Goal: Information Seeking & Learning: Learn about a topic

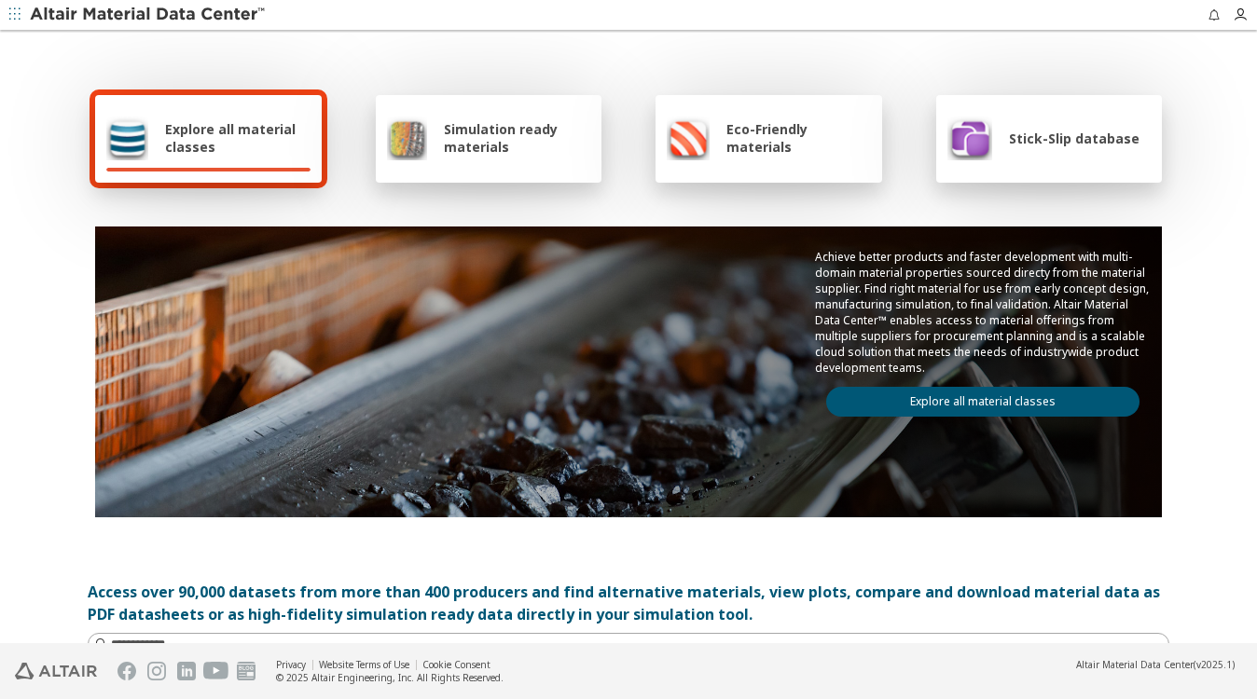
click at [1054, 140] on span "Stick-Slip database" at bounding box center [1074, 139] width 131 height 18
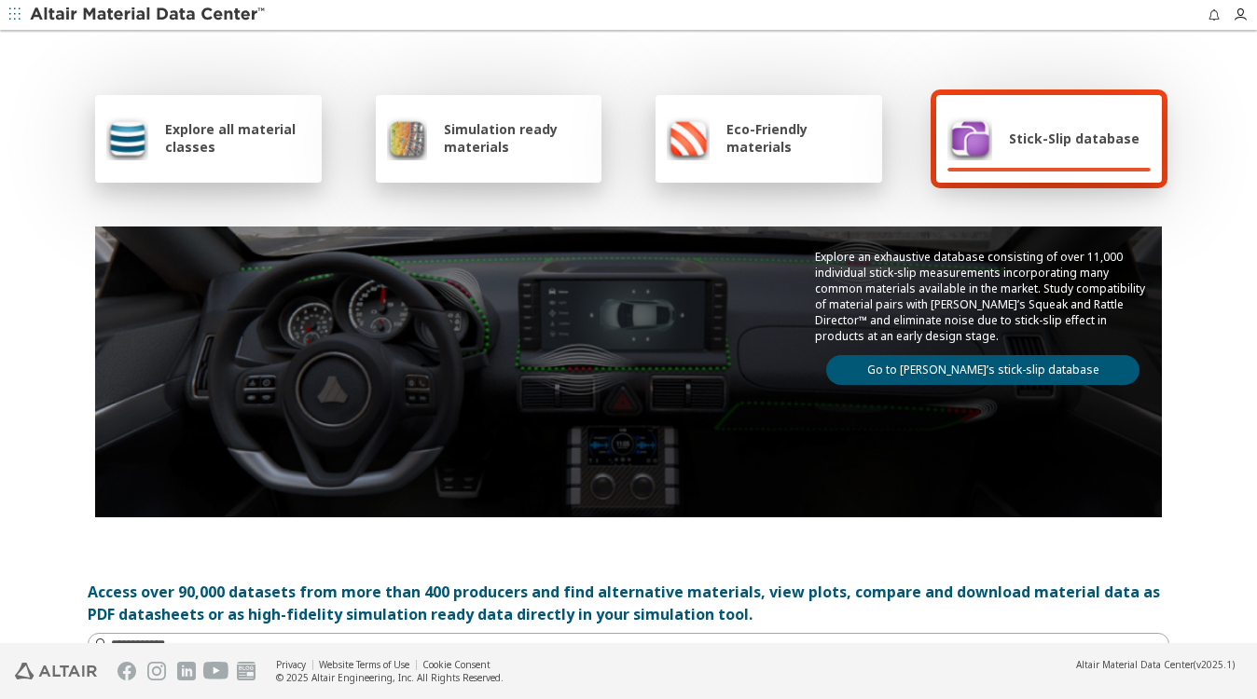
click at [975, 371] on link "Go to Altair’s stick-slip database" at bounding box center [982, 370] width 313 height 30
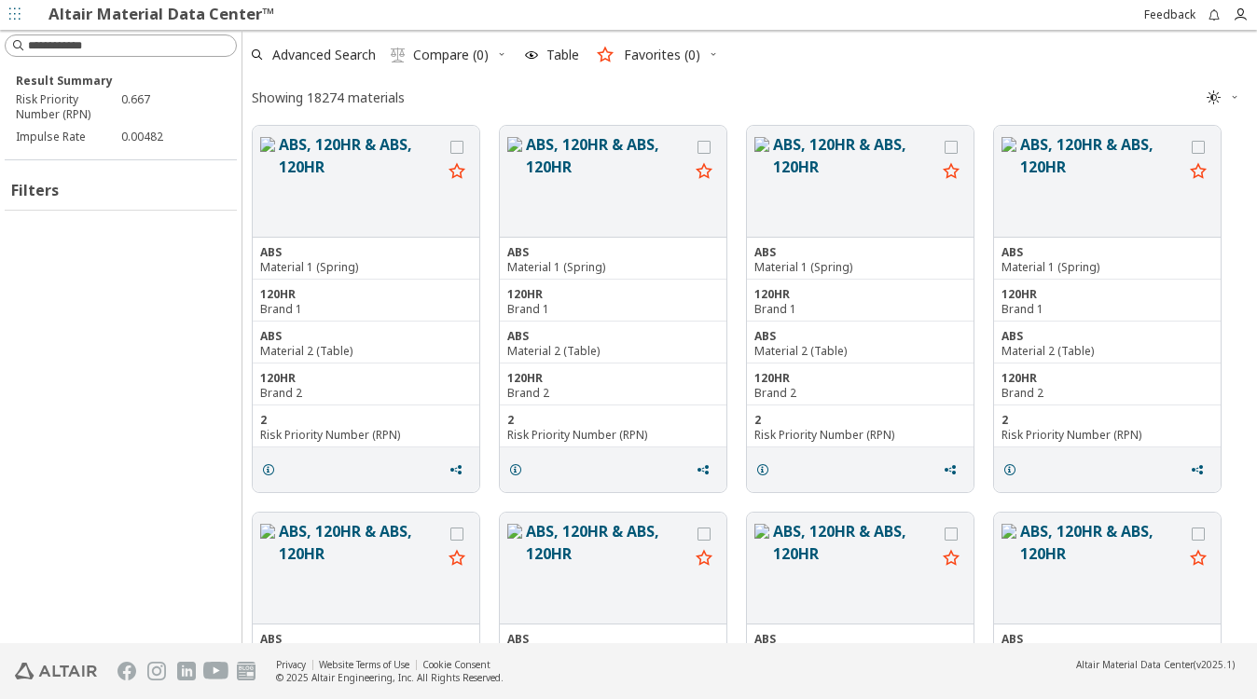
scroll to position [512, 999]
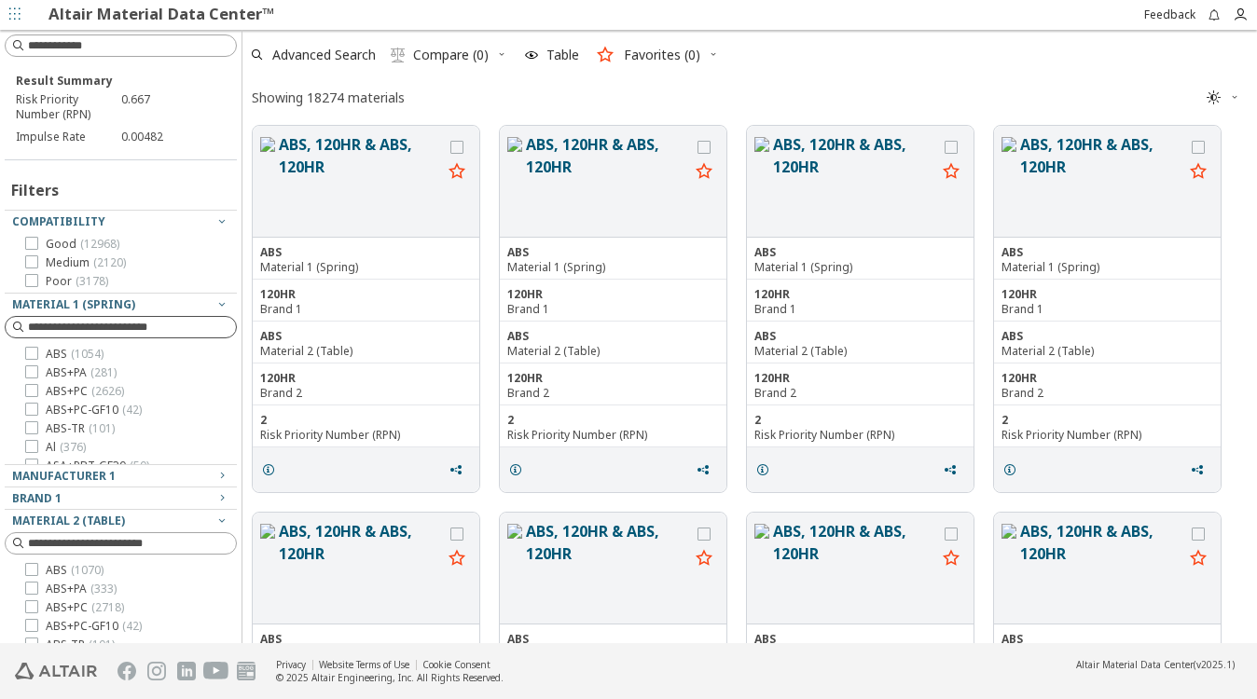
click at [48, 328] on input at bounding box center [132, 327] width 208 height 19
click at [30, 393] on icon at bounding box center [31, 390] width 13 height 13
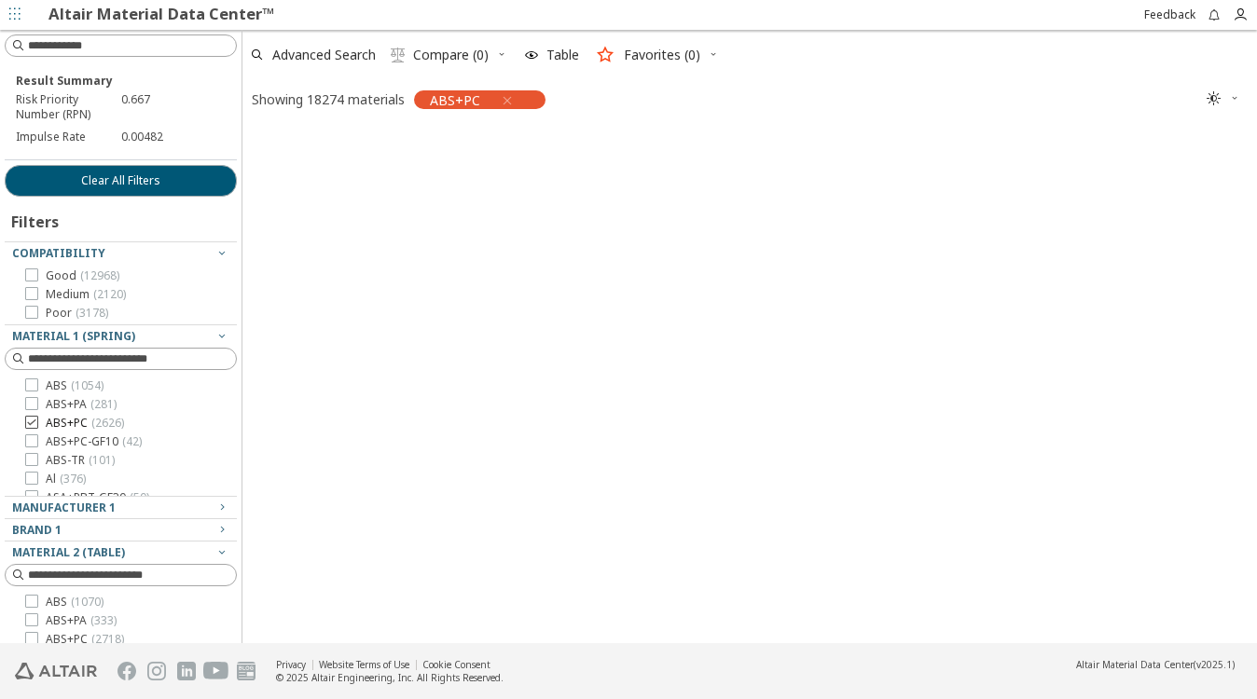
scroll to position [509, 999]
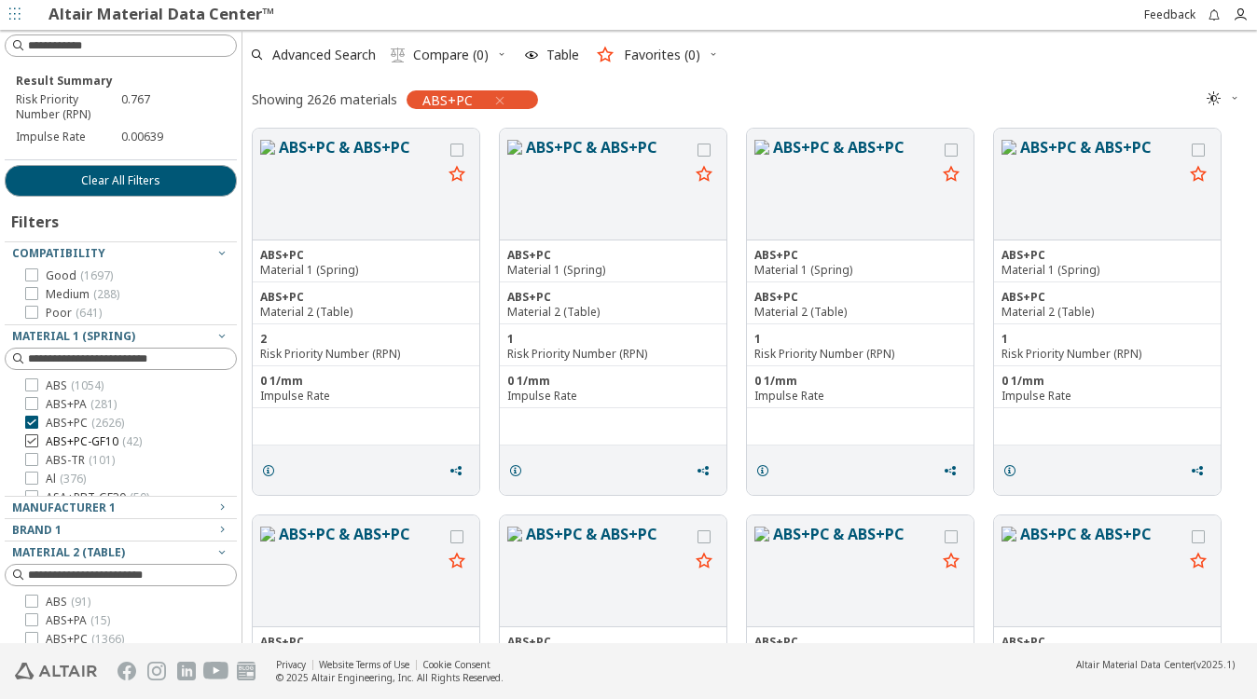
click at [37, 445] on div at bounding box center [31, 440] width 13 height 13
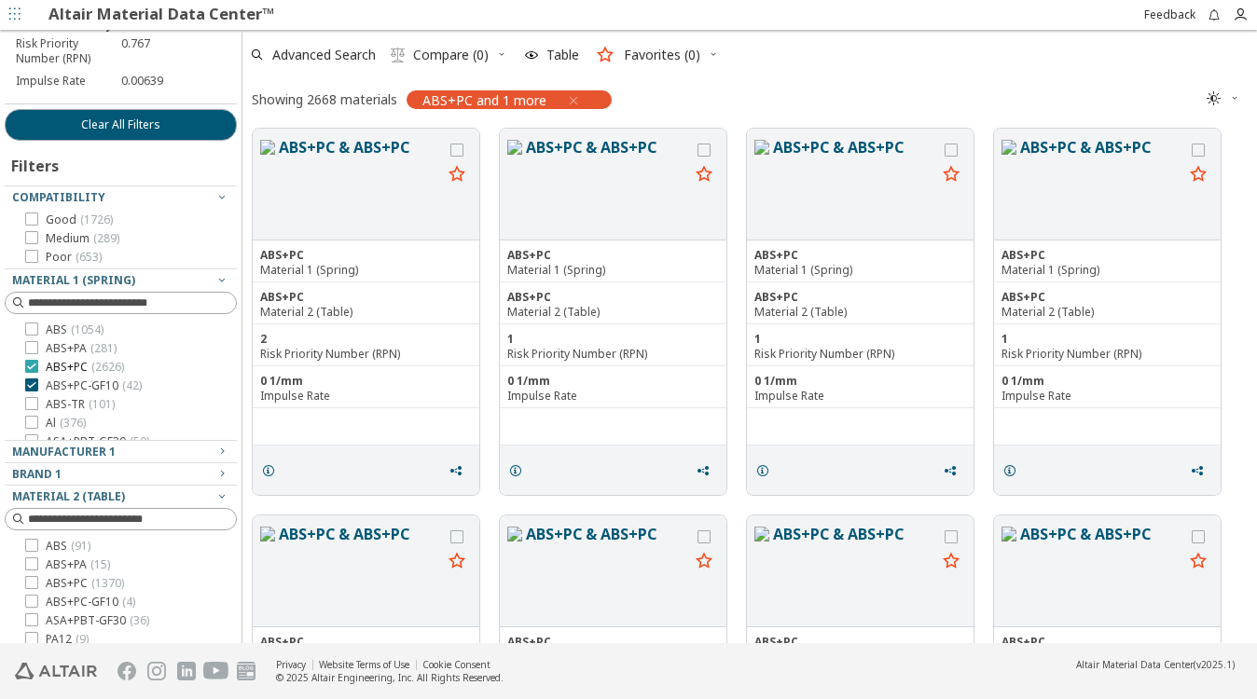
click at [32, 364] on icon at bounding box center [31, 366] width 13 height 13
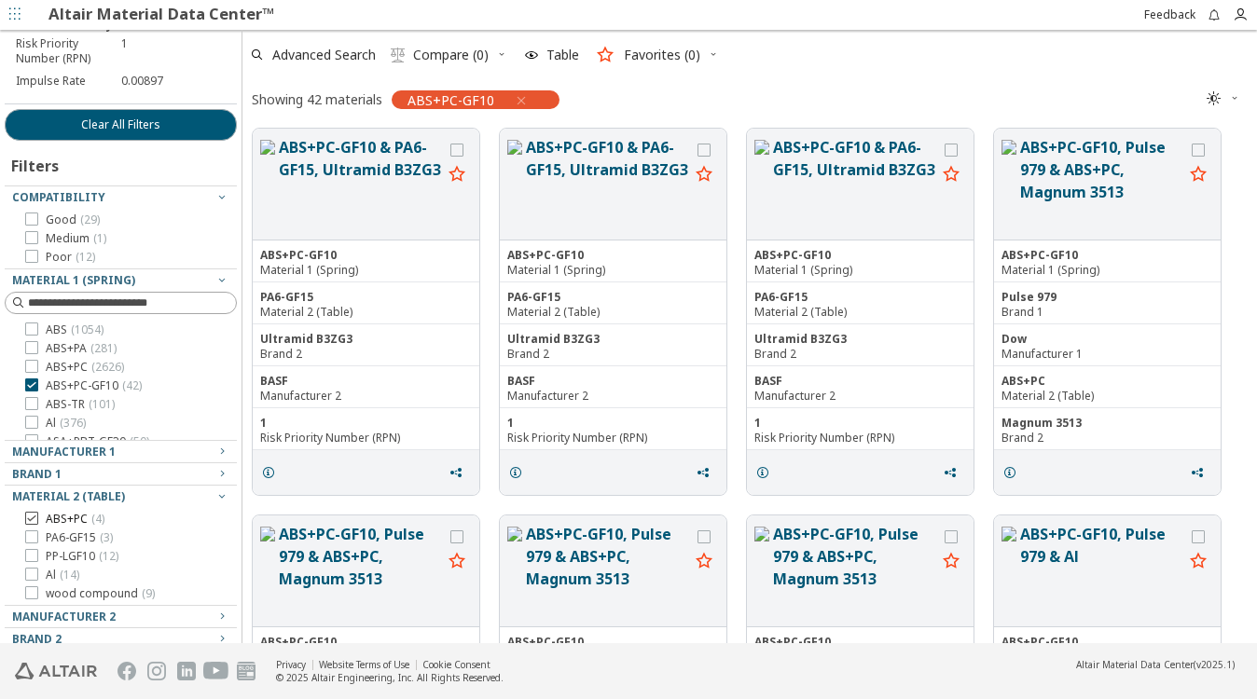
click at [32, 521] on icon at bounding box center [31, 518] width 13 height 13
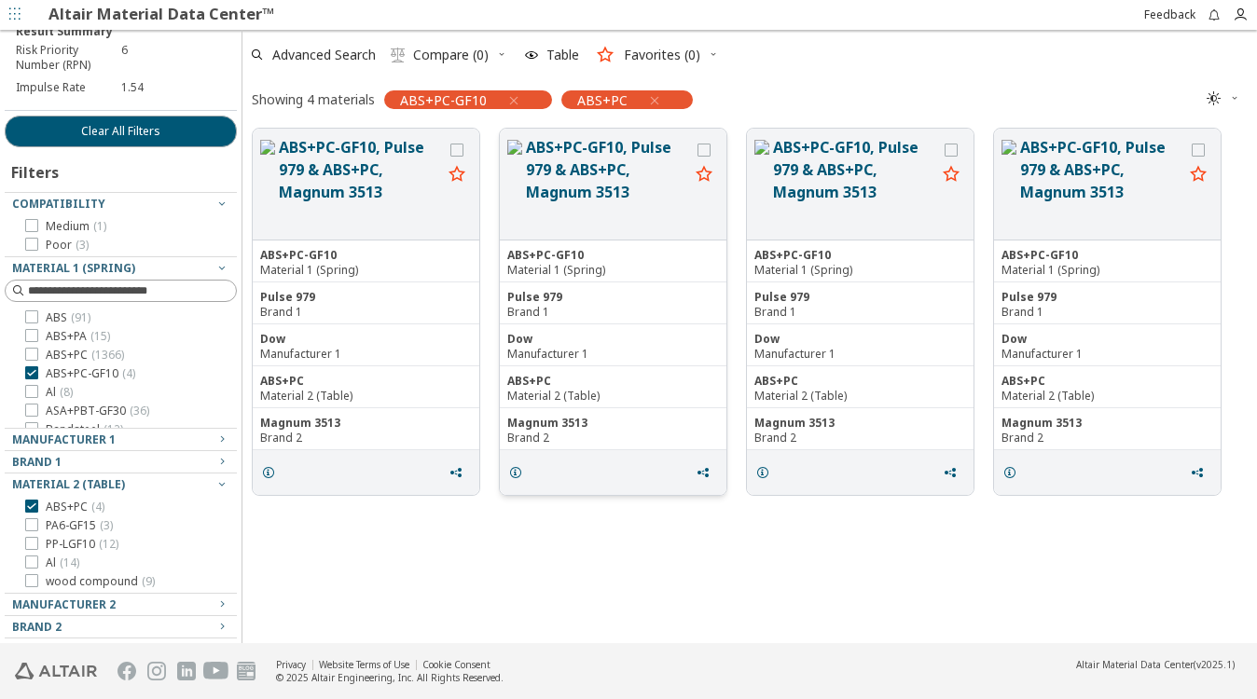
scroll to position [49, 0]
click at [564, 50] on span "Table" at bounding box center [562, 54] width 33 height 13
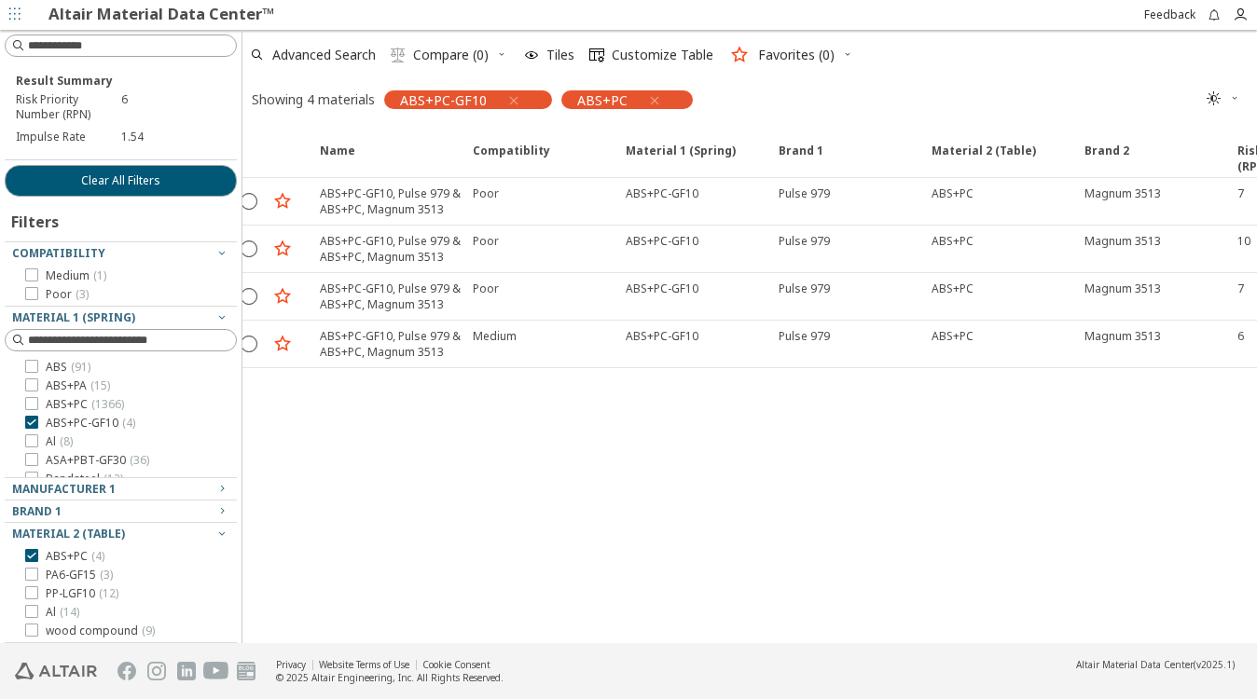
scroll to position [0, 19]
click at [714, 493] on div "Name Compatiblity Compatiblity Material 1 (Spring) Material 1 (Spring) Brand 1 …" at bounding box center [731, 386] width 1014 height 516
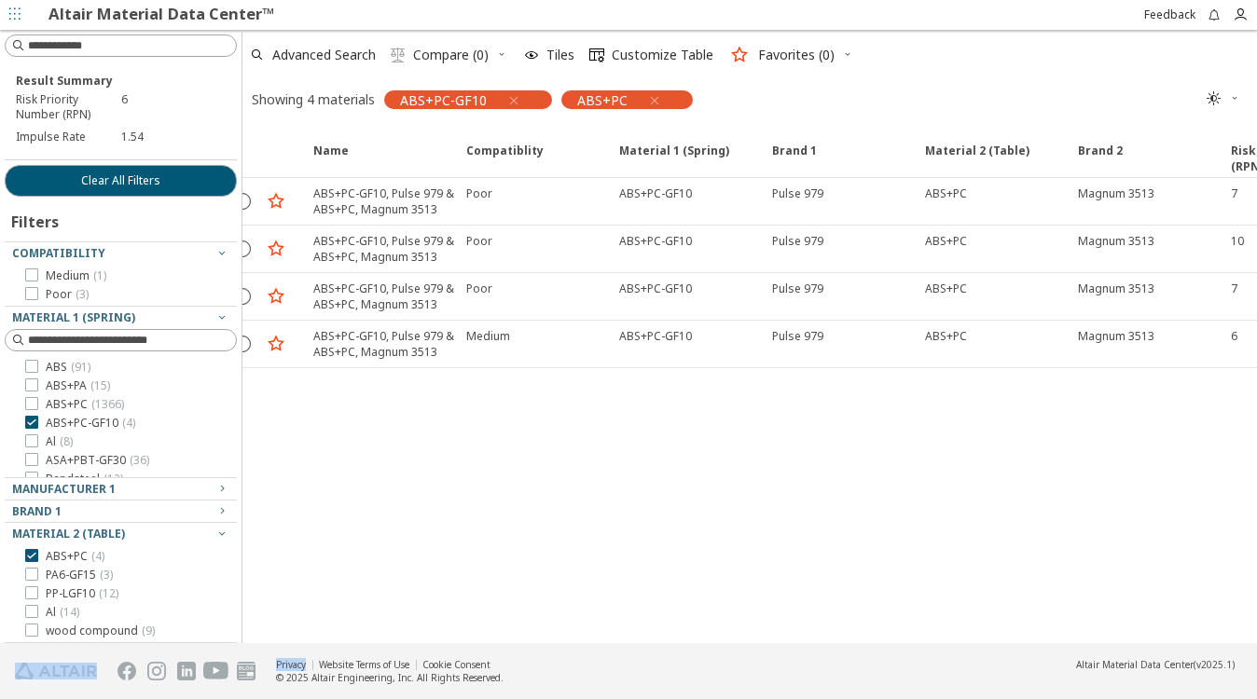
click at [714, 493] on div "Name Compatiblity Compatiblity Material 1 (Spring) Material 1 (Spring) Brand 1 …" at bounding box center [731, 386] width 1014 height 516
click at [30, 403] on icon at bounding box center [31, 403] width 13 height 13
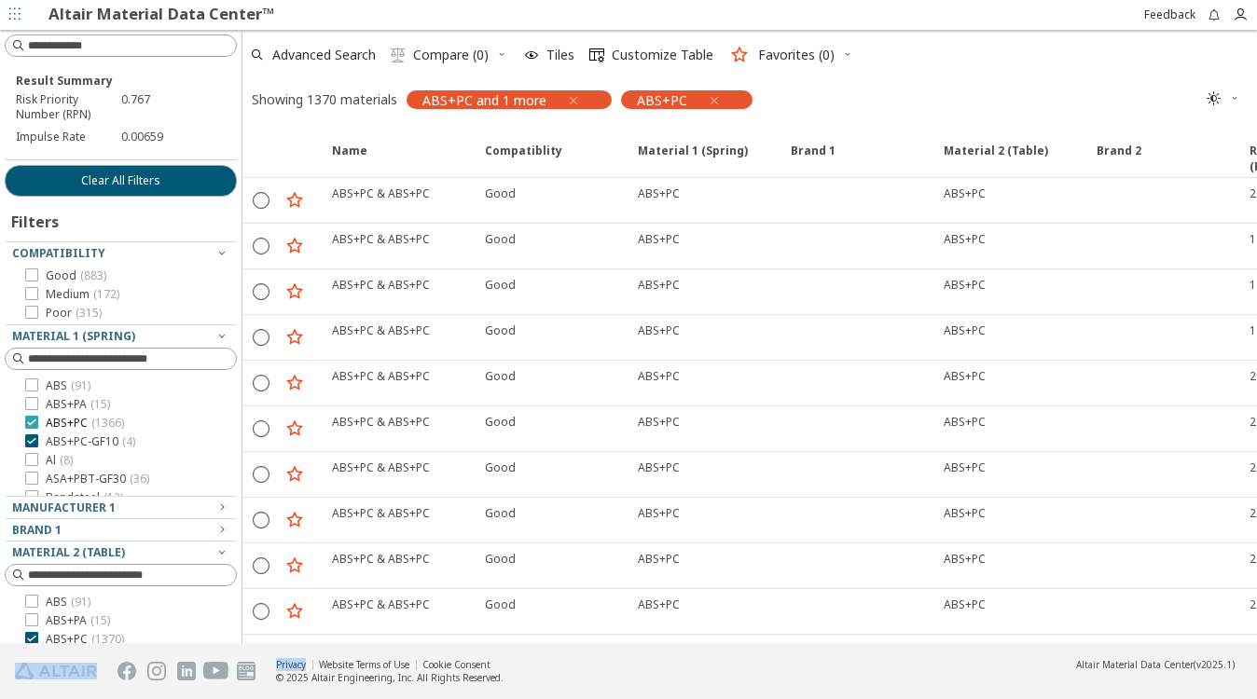
click at [30, 420] on icon at bounding box center [31, 422] width 13 height 13
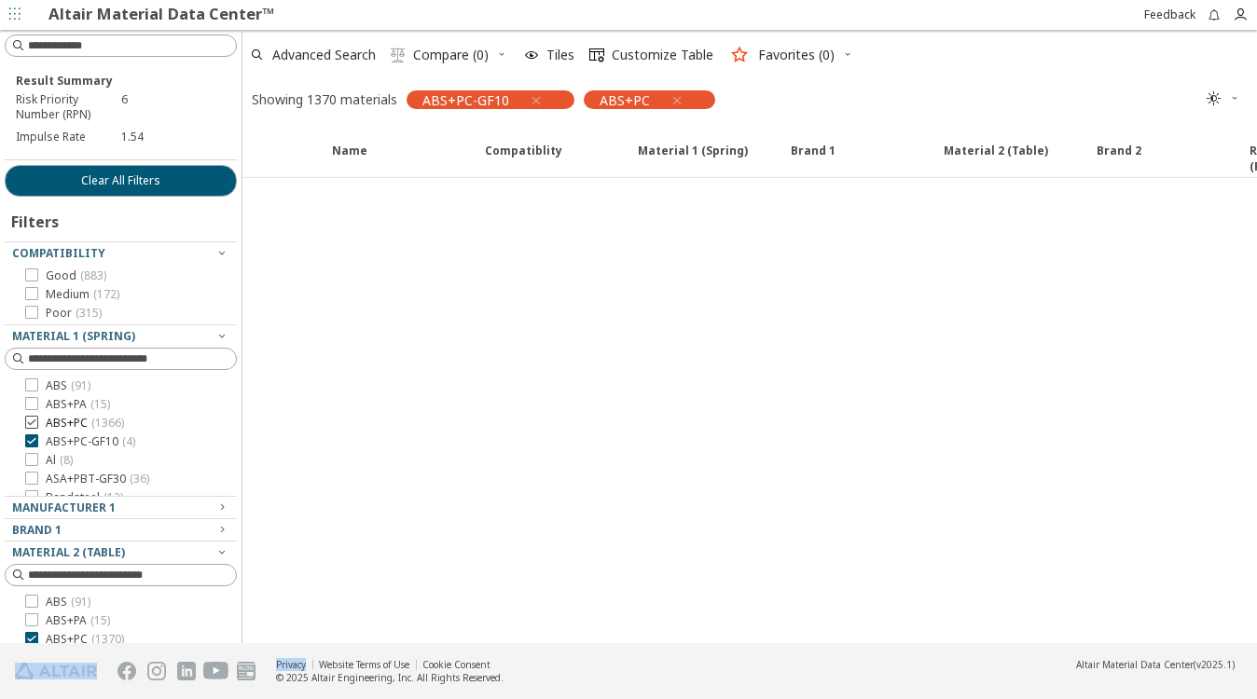
click at [27, 423] on icon at bounding box center [31, 422] width 13 height 13
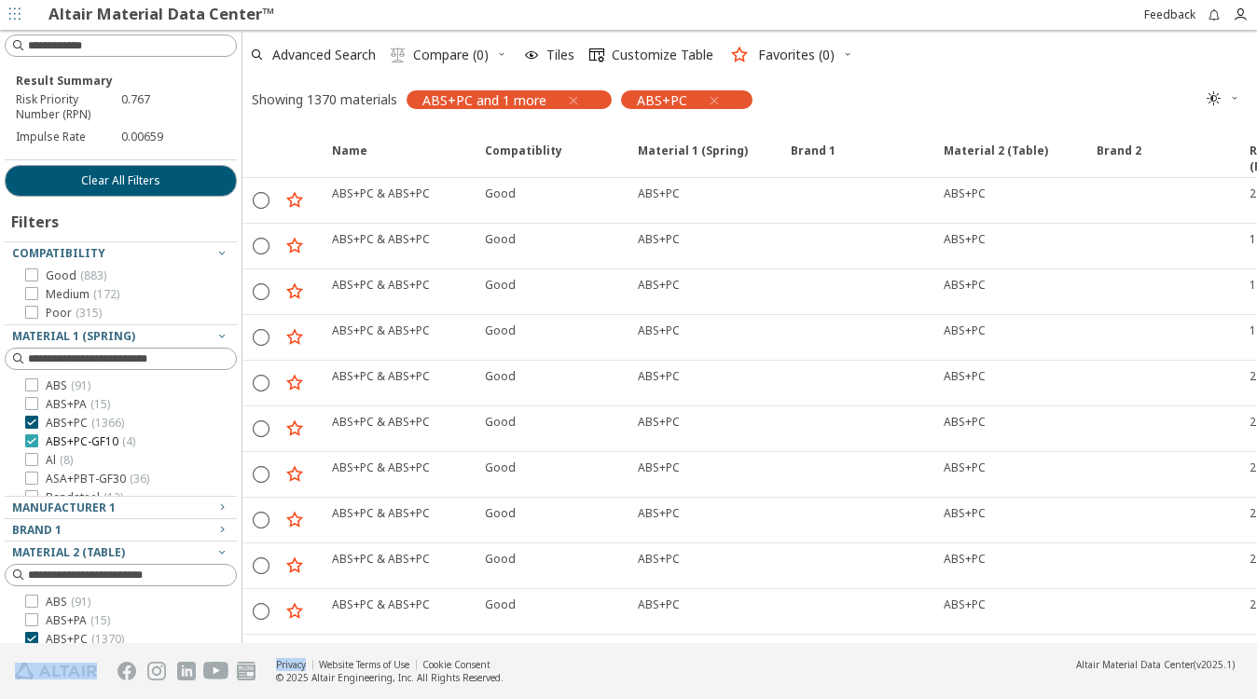
click at [29, 442] on icon at bounding box center [31, 440] width 13 height 13
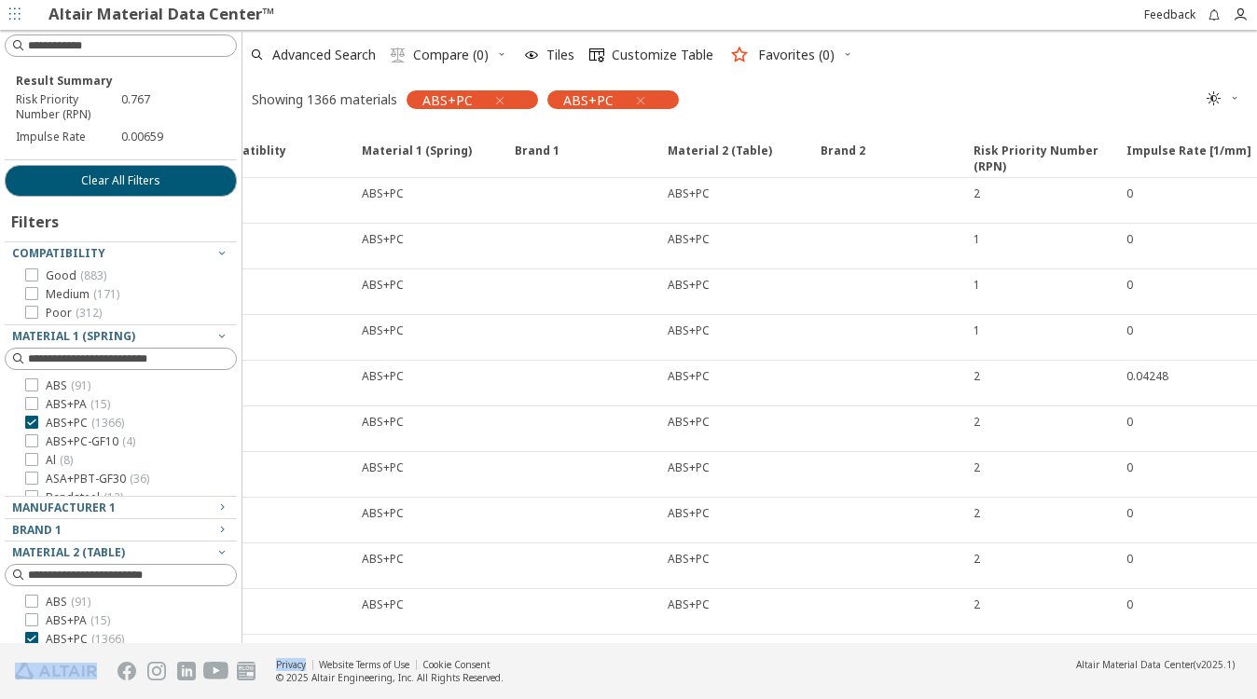
scroll to position [0, 303]
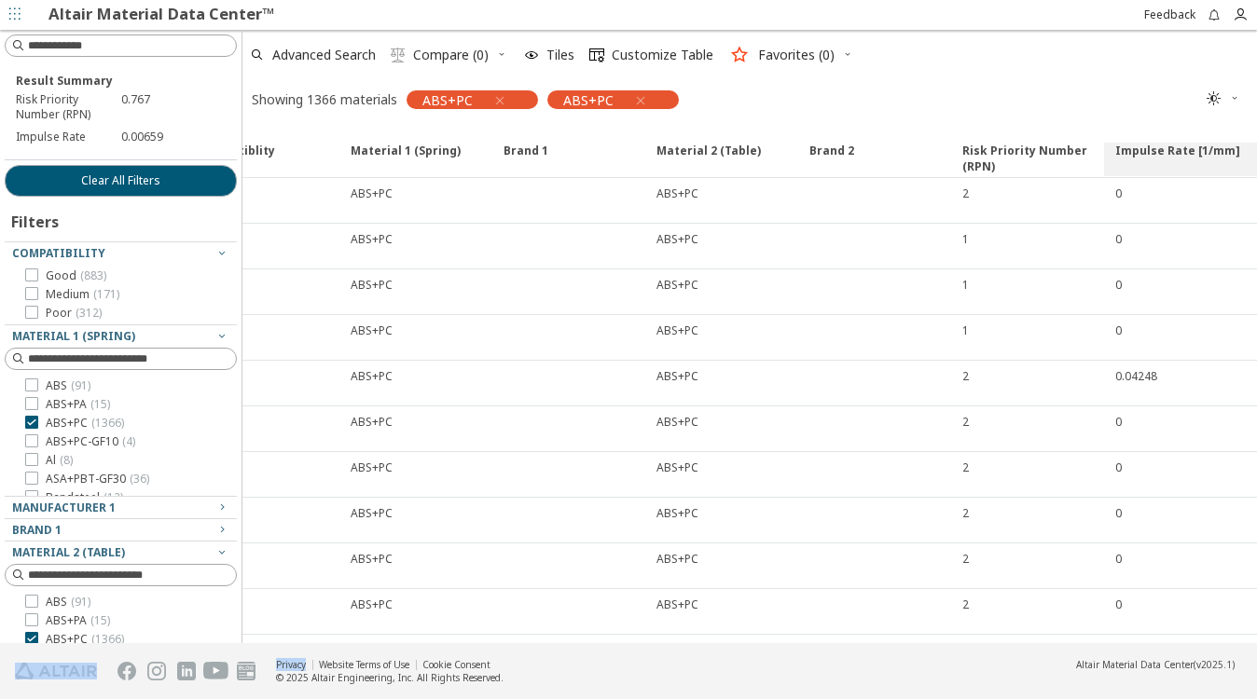
click at [1145, 149] on span "Impulse Rate [1/mm]" at bounding box center [1177, 160] width 125 height 34
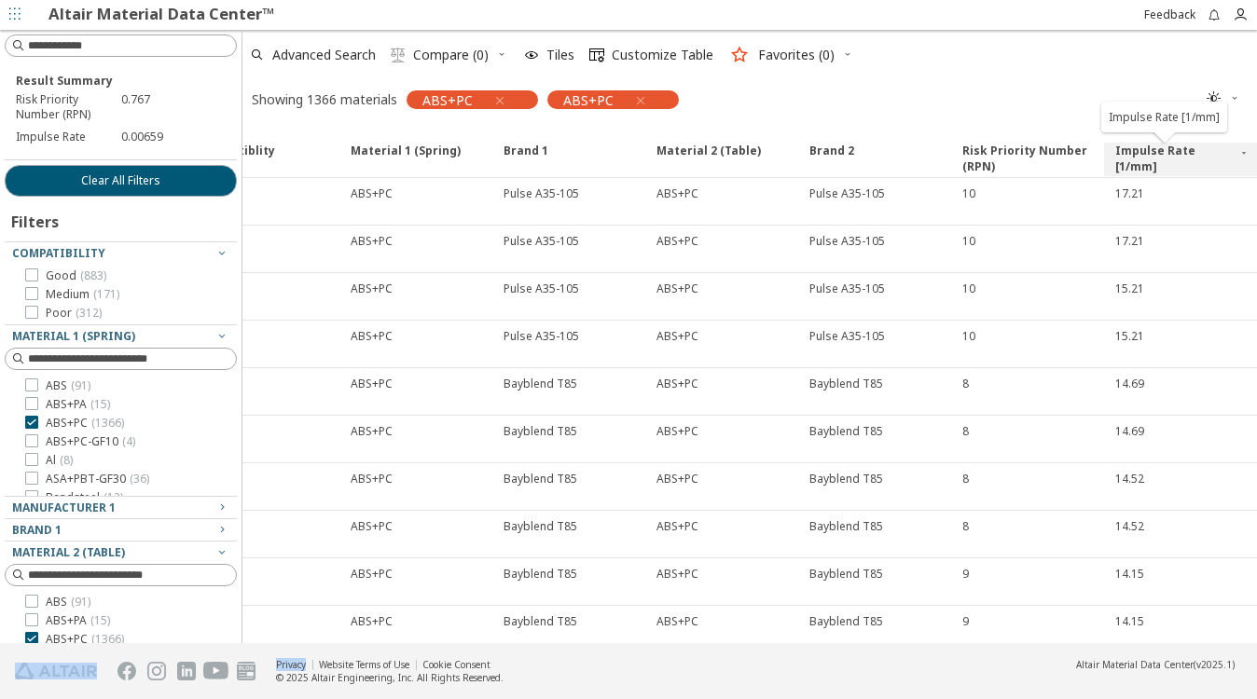
click at [1159, 148] on span "Impulse Rate [1/mm]" at bounding box center [1174, 160] width 119 height 34
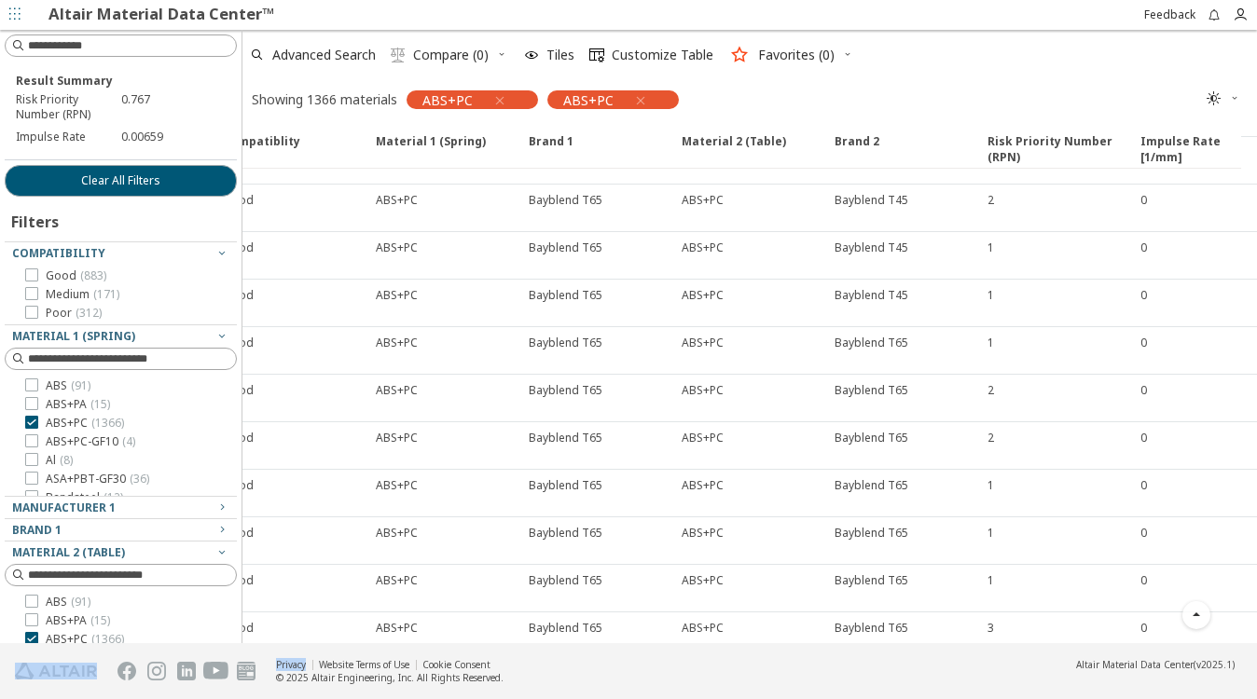
scroll to position [2126, 262]
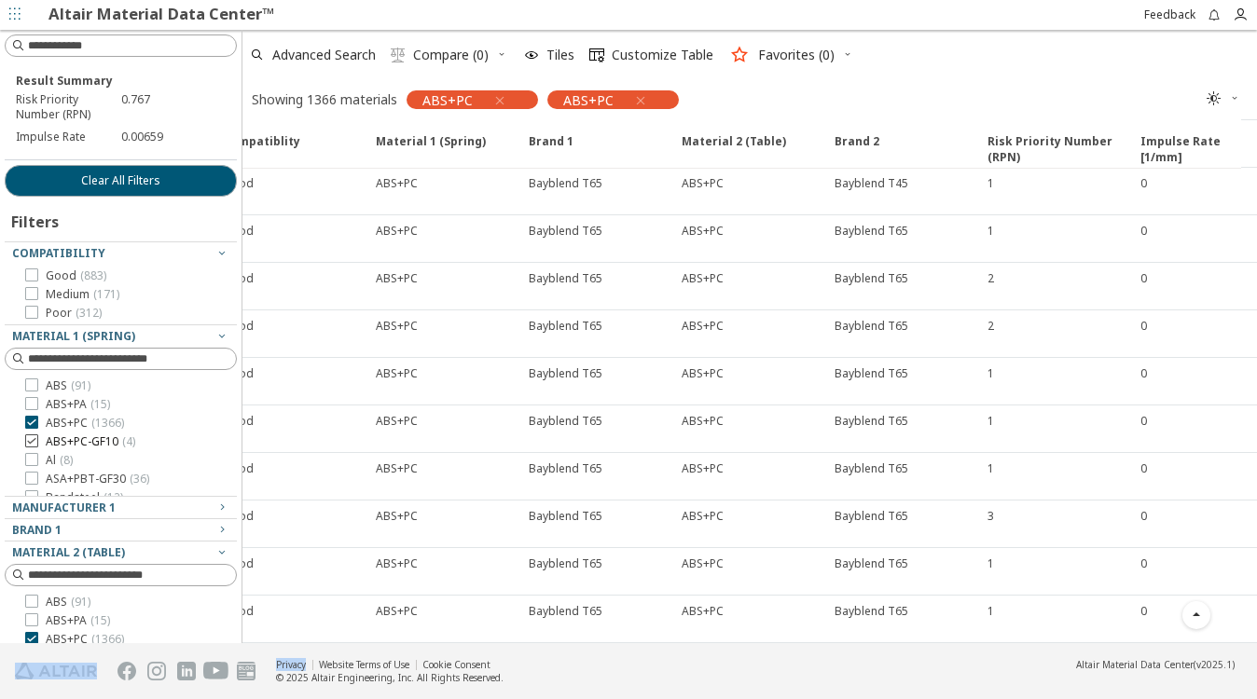
click at [30, 436] on icon at bounding box center [31, 440] width 13 height 13
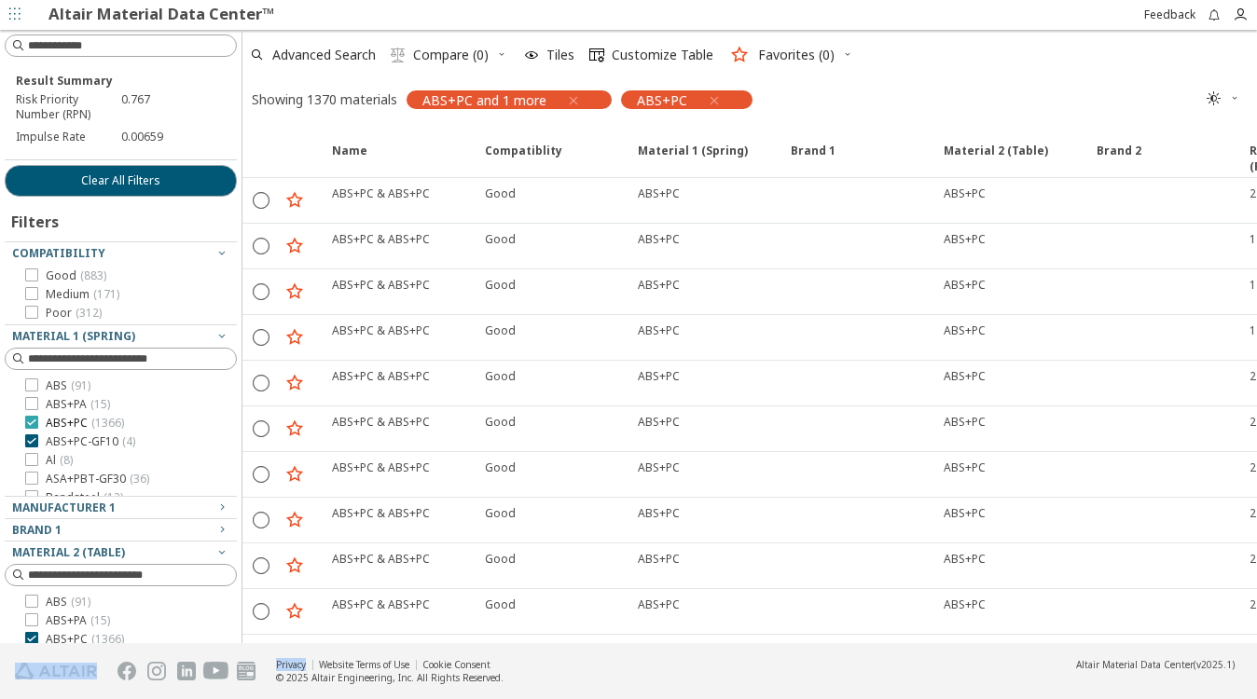
click at [34, 423] on icon at bounding box center [31, 422] width 13 height 13
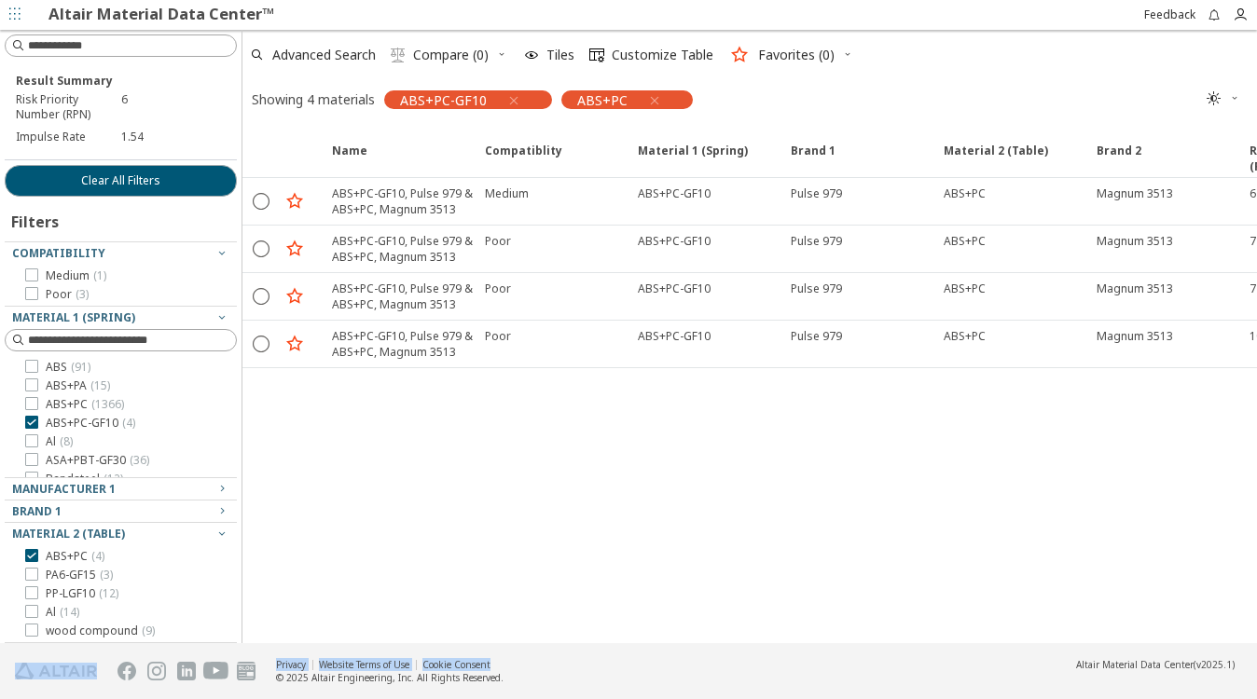
drag, startPoint x: 831, startPoint y: 643, endPoint x: 864, endPoint y: 636, distance: 34.4
click at [916, 631] on div "Result Summary Risk Priority Number (RPN) 6 Impulse Rate 1.54 Clear All Filters…" at bounding box center [628, 364] width 1257 height 669
